Goal: Information Seeking & Learning: Find specific fact

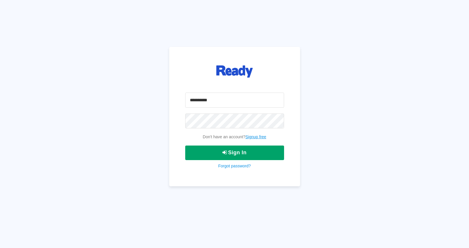
type input "**********"
click at [220, 151] on button "Sign In" at bounding box center [234, 152] width 99 height 15
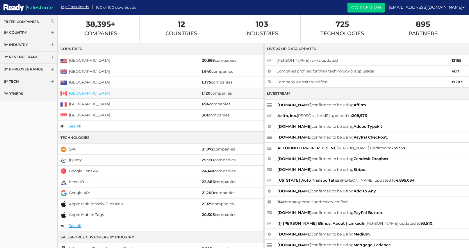
click at [79, 94] on link "[GEOGRAPHIC_DATA]" at bounding box center [89, 93] width 41 height 5
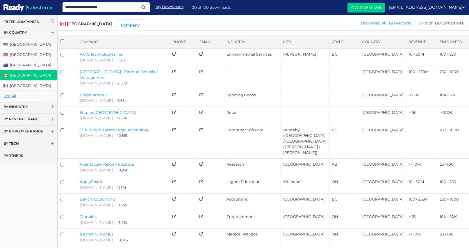
click at [16, 77] on link "[GEOGRAPHIC_DATA]" at bounding box center [28, 75] width 57 height 10
click at [95, 8] on input "text" at bounding box center [106, 7] width 87 height 10
type input "**"
click at [140, 4] on button "submit" at bounding box center [144, 7] width 8 height 7
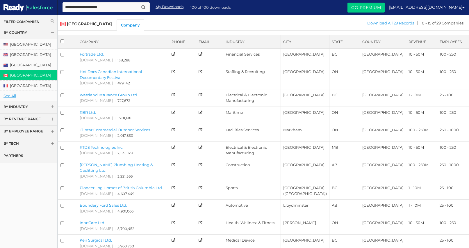
click at [95, 8] on input "text" at bounding box center [106, 7] width 87 height 10
type input "*******"
click at [140, 4] on button "submit" at bounding box center [144, 7] width 8 height 7
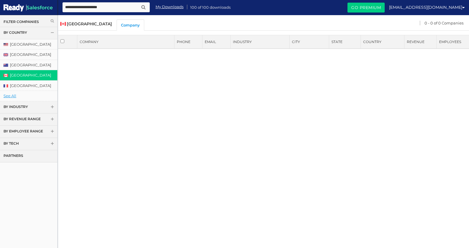
click at [104, 8] on input "text" at bounding box center [106, 7] width 87 height 10
type input "****"
click at [140, 4] on button "submit" at bounding box center [144, 7] width 8 height 7
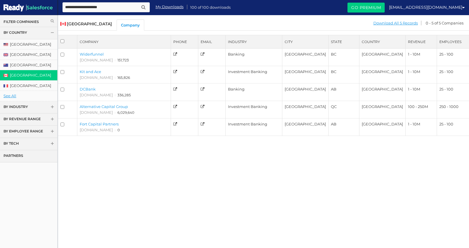
click at [132, 11] on input "text" at bounding box center [106, 7] width 87 height 10
paste input "**********"
type input "**********"
click at [140, 4] on button "submit" at bounding box center [144, 7] width 8 height 7
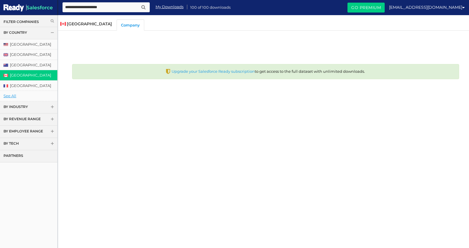
click at [103, 10] on input "text" at bounding box center [106, 7] width 87 height 10
type input "*******"
click at [140, 4] on button "submit" at bounding box center [144, 7] width 8 height 7
click at [92, 7] on input "*******" at bounding box center [106, 7] width 87 height 10
click at [23, 76] on link "[GEOGRAPHIC_DATA]" at bounding box center [28, 75] width 57 height 10
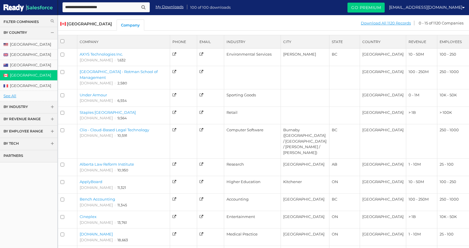
click at [340, 43] on th "State" at bounding box center [345, 41] width 31 height 13
click at [404, 23] on link "Download All 1120 Records" at bounding box center [386, 22] width 51 height 7
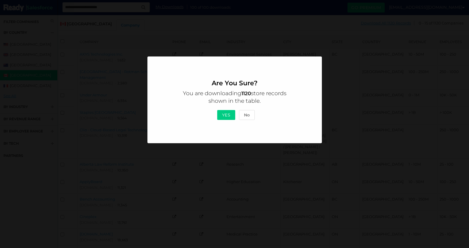
click at [226, 116] on button "Yes" at bounding box center [226, 115] width 18 height 10
click at [255, 115] on div "Yes No" at bounding box center [234, 114] width 145 height 12
click at [249, 115] on button "No" at bounding box center [247, 115] width 16 height 10
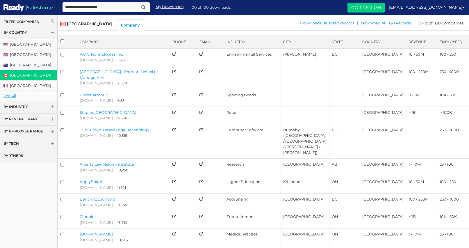
click at [22, 107] on link "By Industry" at bounding box center [28, 107] width 57 height 12
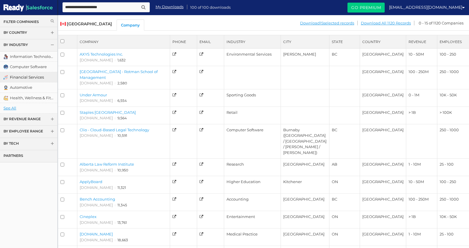
click at [28, 79] on link "Financial Services" at bounding box center [28, 77] width 57 height 10
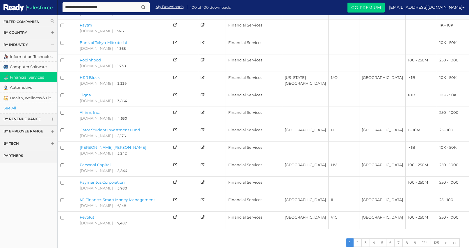
scroll to position [96, 0]
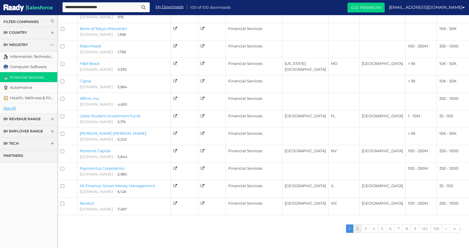
click at [356, 228] on link "2" at bounding box center [358, 228] width 8 height 8
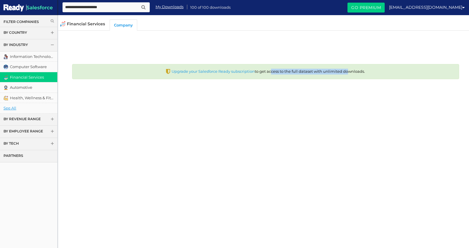
drag, startPoint x: 273, startPoint y: 70, endPoint x: 347, endPoint y: 70, distance: 74.5
click at [348, 70] on div "Upgrade your Salesforce Ready subscription to get access to the full dataset wi…" at bounding box center [265, 71] width 387 height 15
click at [347, 70] on div "Upgrade your Salesforce Ready subscription to get access to the full dataset wi…" at bounding box center [265, 71] width 387 height 15
click at [30, 79] on link "Financial Services" at bounding box center [28, 77] width 57 height 10
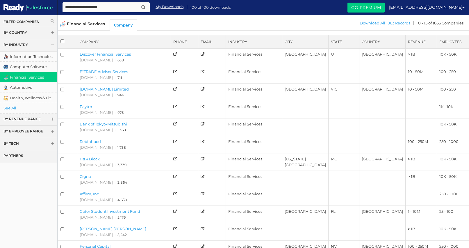
click at [30, 144] on link "By Tech" at bounding box center [28, 144] width 57 height 12
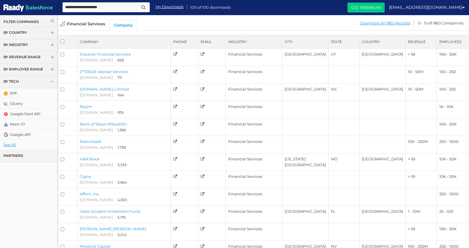
click at [46, 83] on link "By Tech" at bounding box center [28, 82] width 57 height 12
click at [41, 30] on link "By Country" at bounding box center [28, 33] width 57 height 12
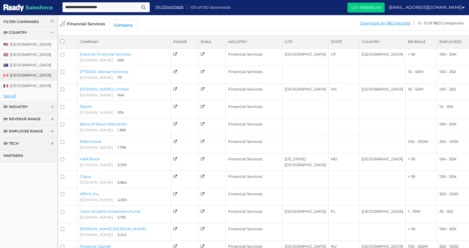
click at [24, 77] on link "[GEOGRAPHIC_DATA]" at bounding box center [28, 75] width 57 height 10
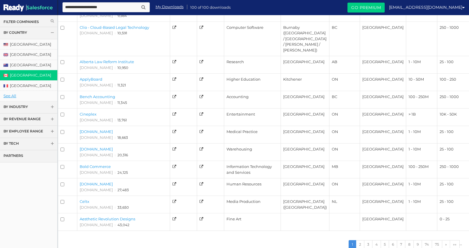
scroll to position [130, 0]
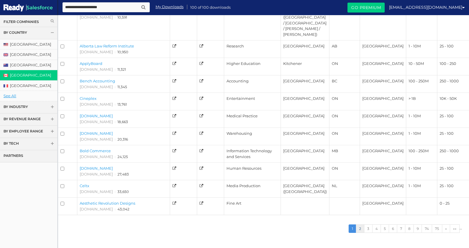
click at [358, 229] on link "2" at bounding box center [360, 228] width 8 height 8
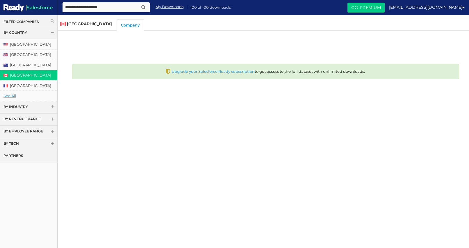
click at [21, 74] on link "[GEOGRAPHIC_DATA]" at bounding box center [28, 75] width 57 height 10
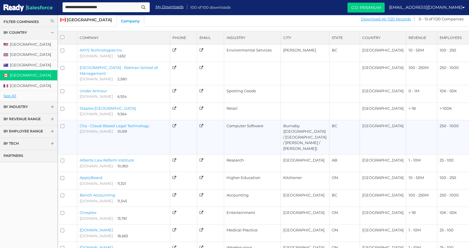
scroll to position [4, 0]
click at [121, 127] on link "Clio - Cloud-Based Legal Technology" at bounding box center [115, 126] width 70 height 5
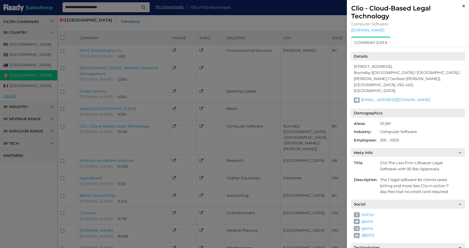
scroll to position [0, 0]
drag, startPoint x: 361, startPoint y: 79, endPoint x: 382, endPoint y: 79, distance: 21.2
click at [382, 79] on div "Burnaby BC V5G 4X3, [GEOGRAPHIC_DATA] ([GEOGRAPHIC_DATA] / [GEOGRAPHIC_DATA] / …" at bounding box center [409, 78] width 111 height 30
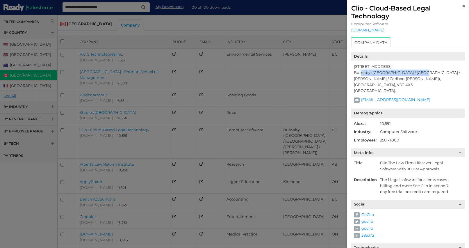
drag, startPoint x: 362, startPoint y: 71, endPoint x: 420, endPoint y: 71, distance: 58.5
click at [420, 71] on div "Burnaby BC V5G 4X3, [GEOGRAPHIC_DATA] ([GEOGRAPHIC_DATA] / [GEOGRAPHIC_DATA] / …" at bounding box center [409, 78] width 111 height 30
